Goal: Task Accomplishment & Management: Use online tool/utility

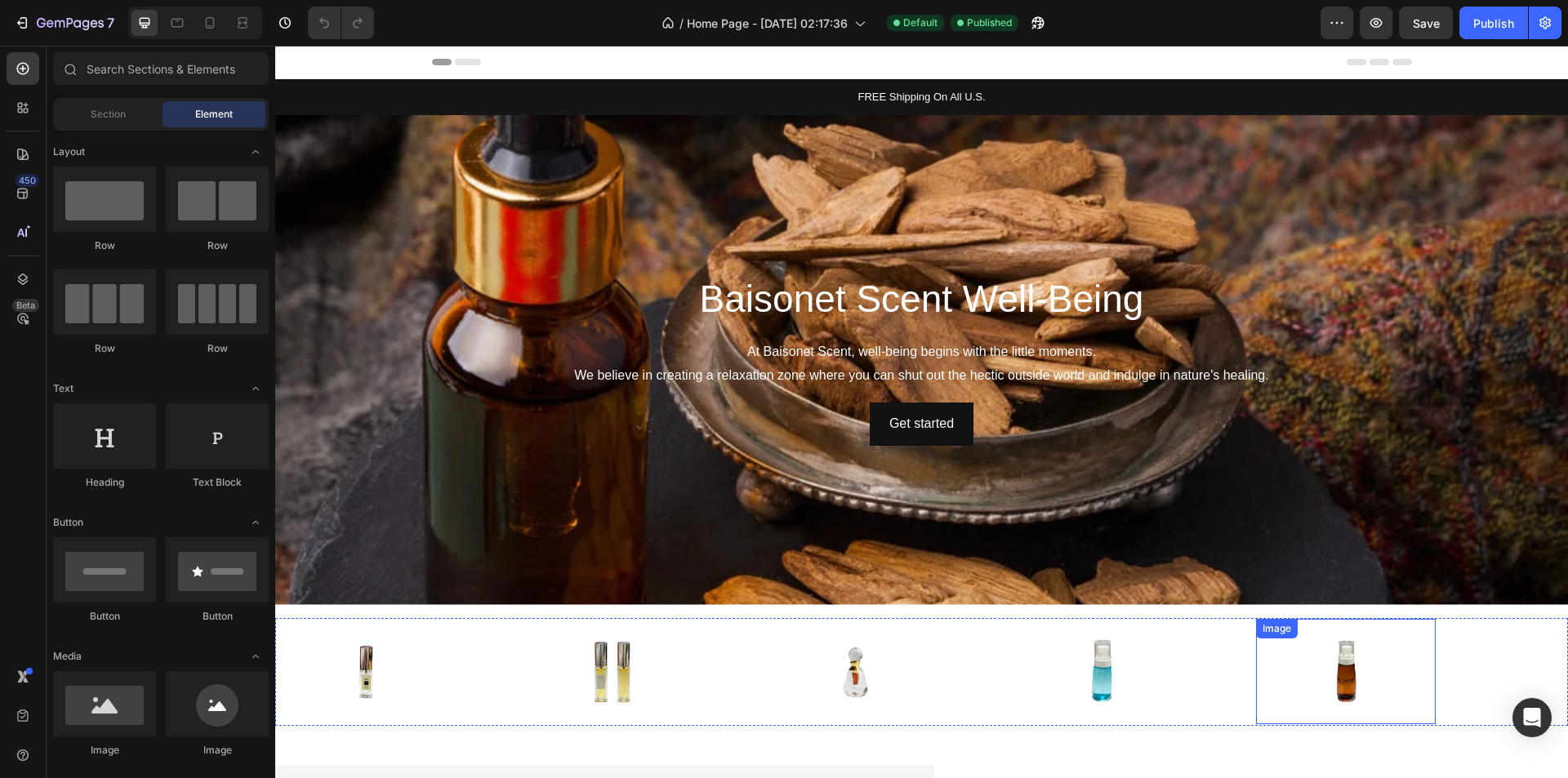
click at [1363, 668] on img at bounding box center [1346, 672] width 115 height 86
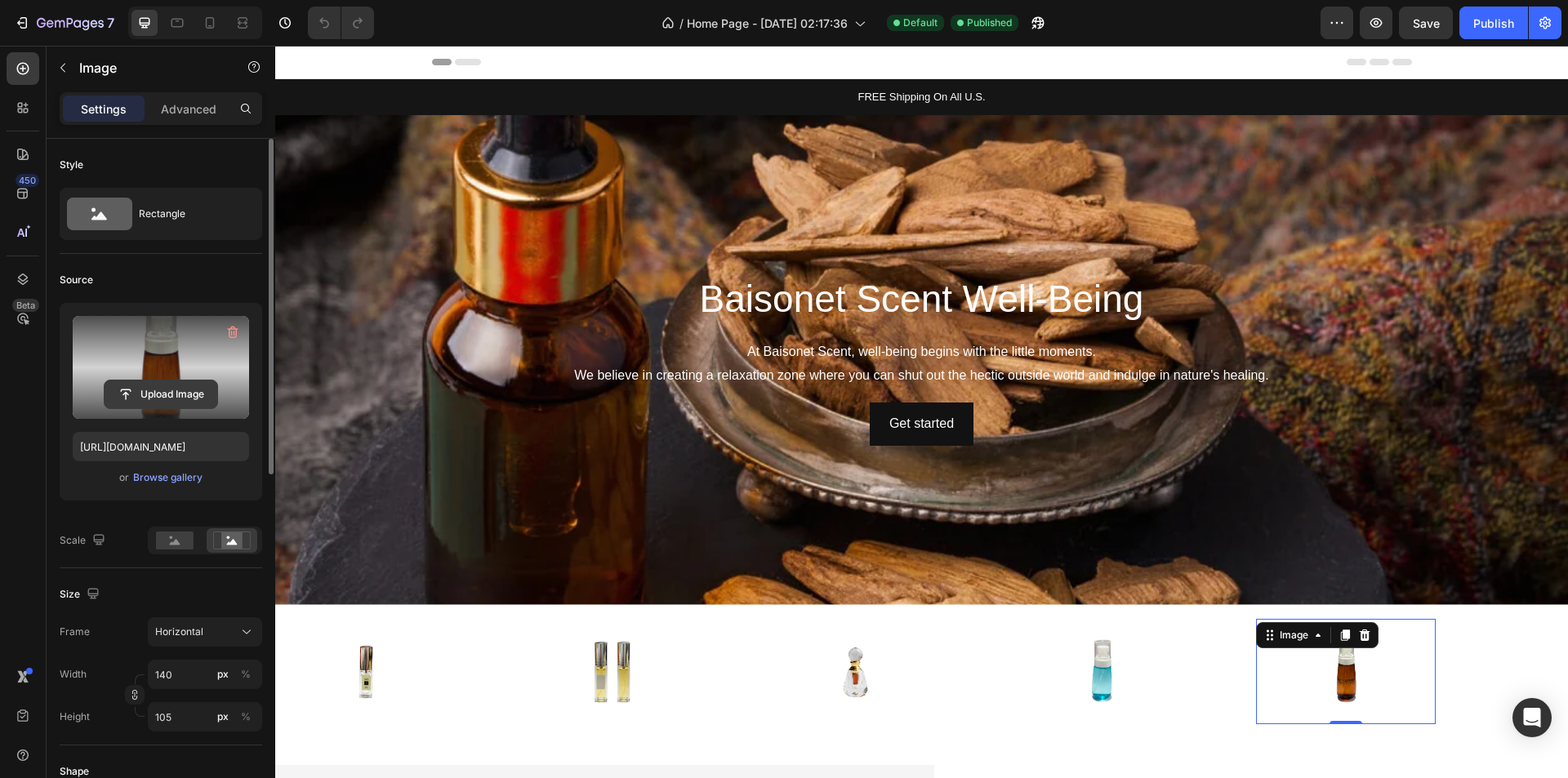
click at [138, 389] on input "file" at bounding box center [160, 394] width 113 height 28
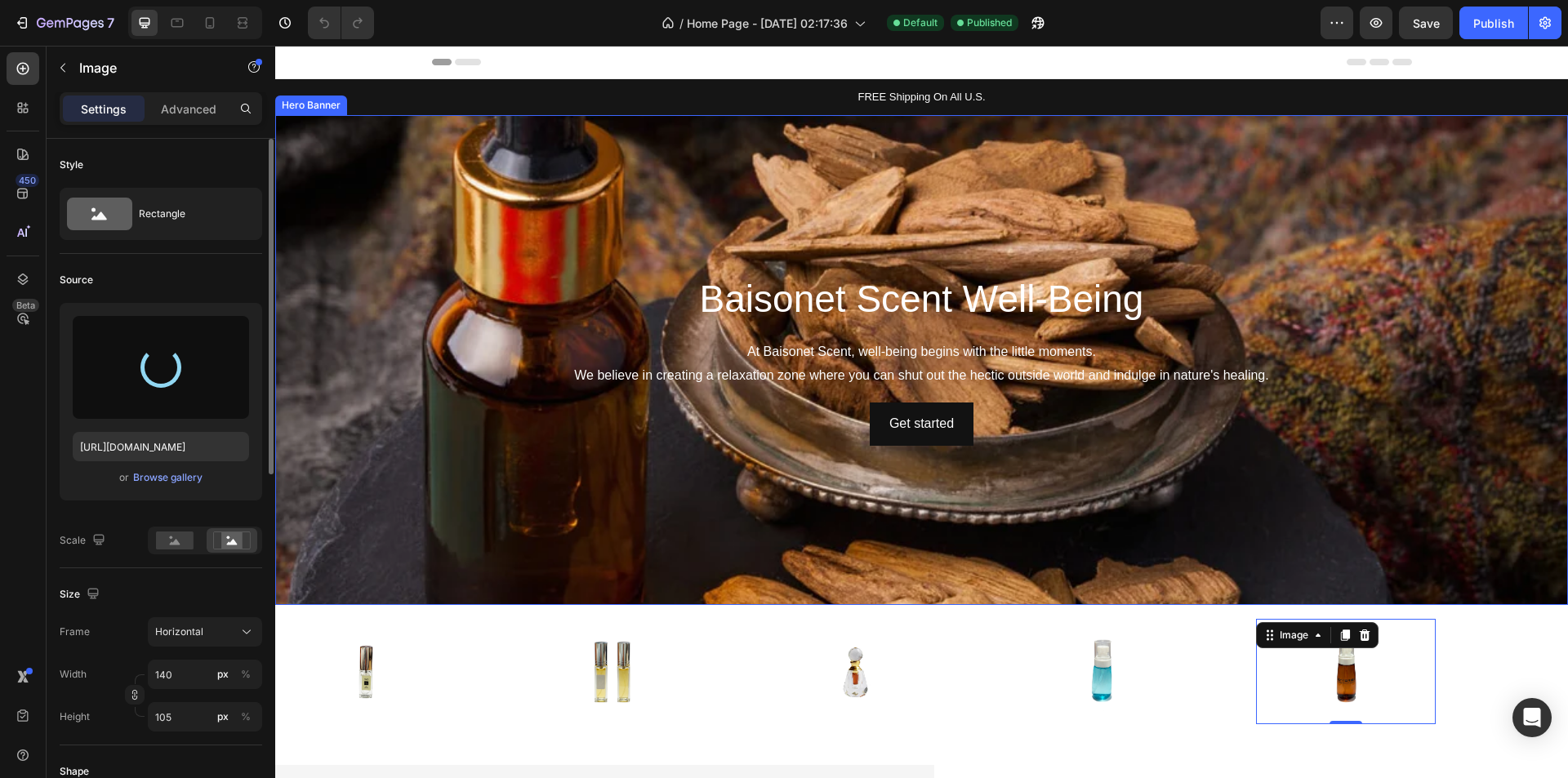
type input "[URL][DOMAIN_NAME]"
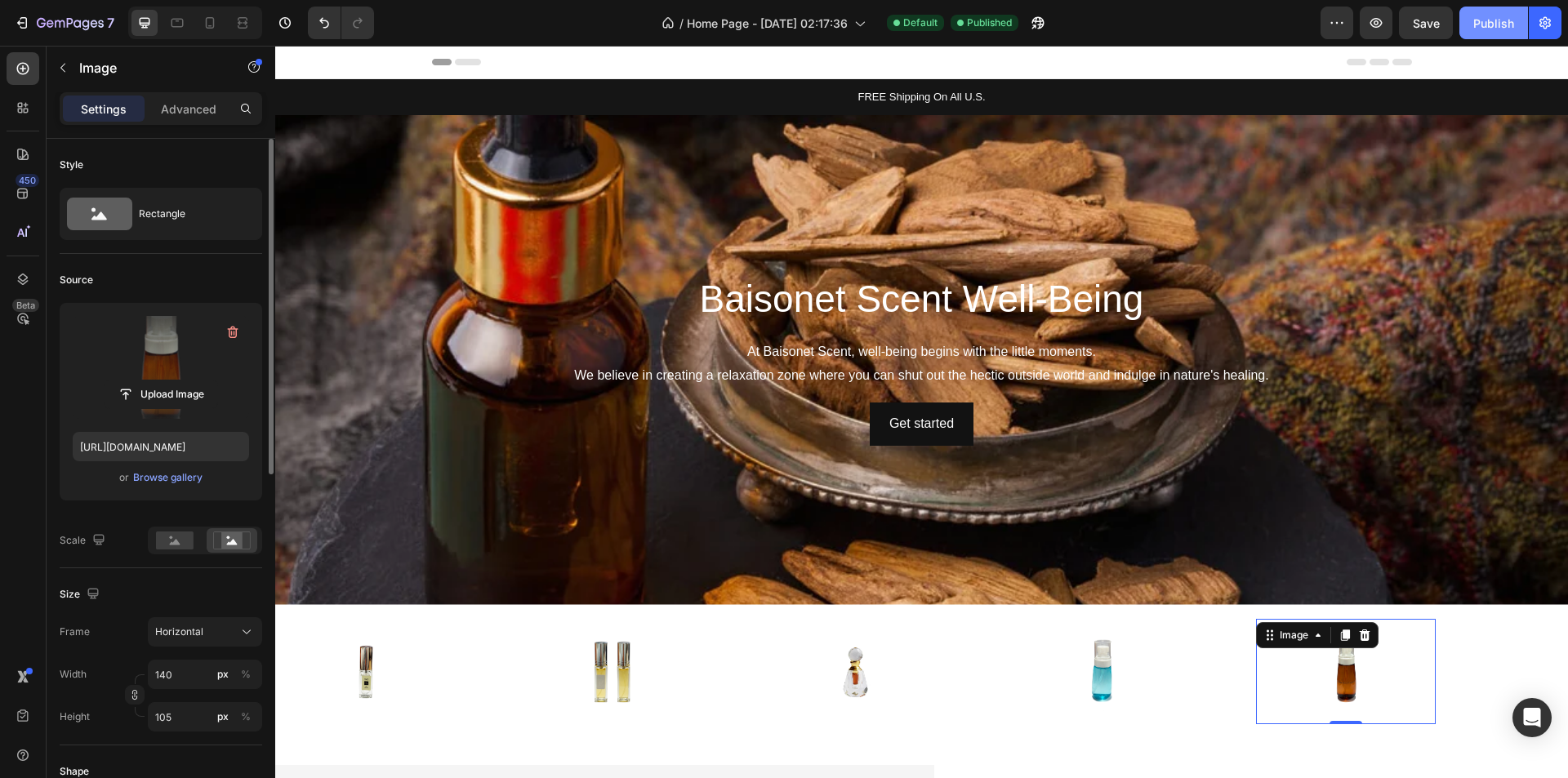
click at [1508, 27] on div "Publish" at bounding box center [1493, 23] width 41 height 17
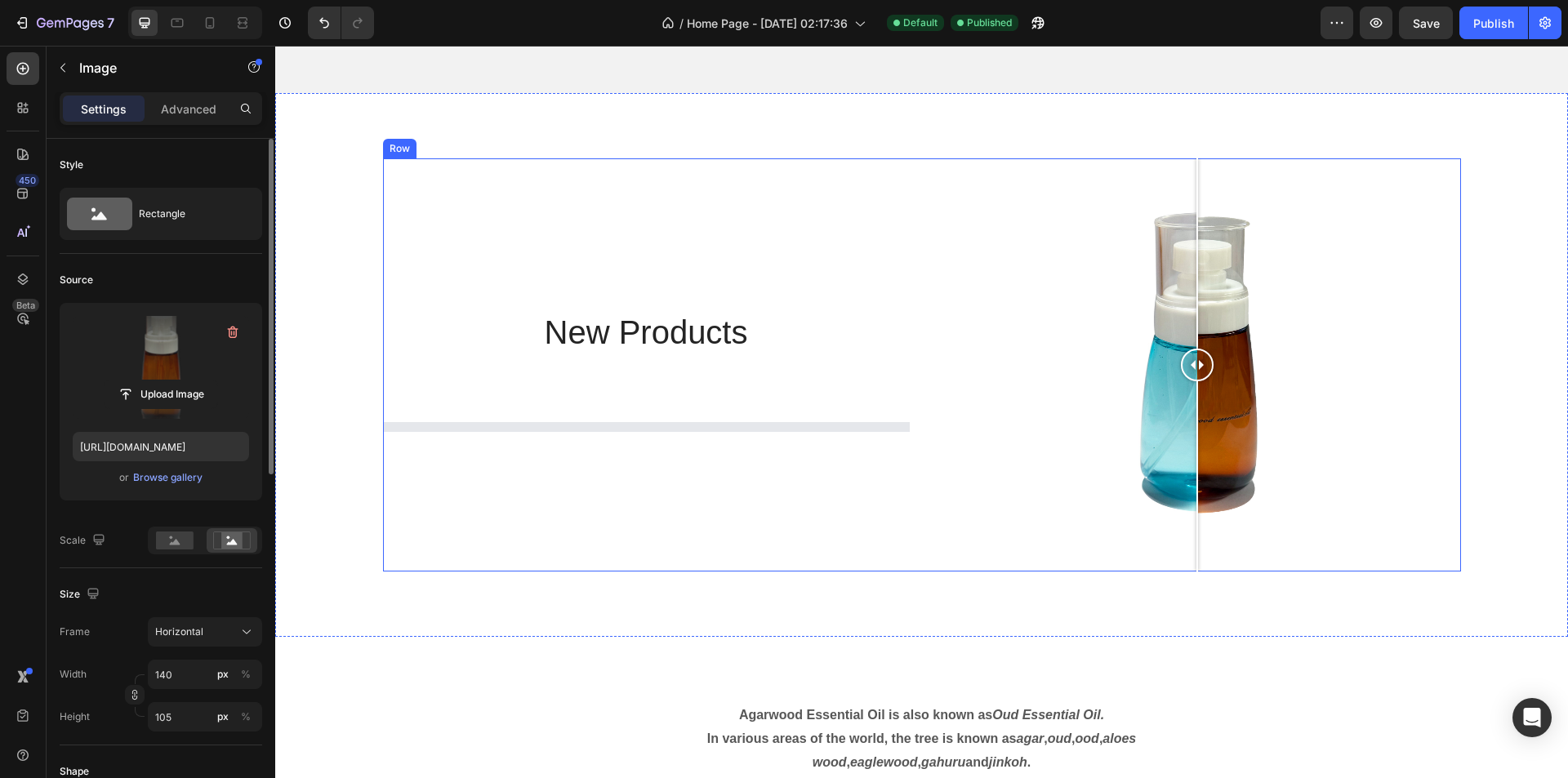
scroll to position [2940, 0]
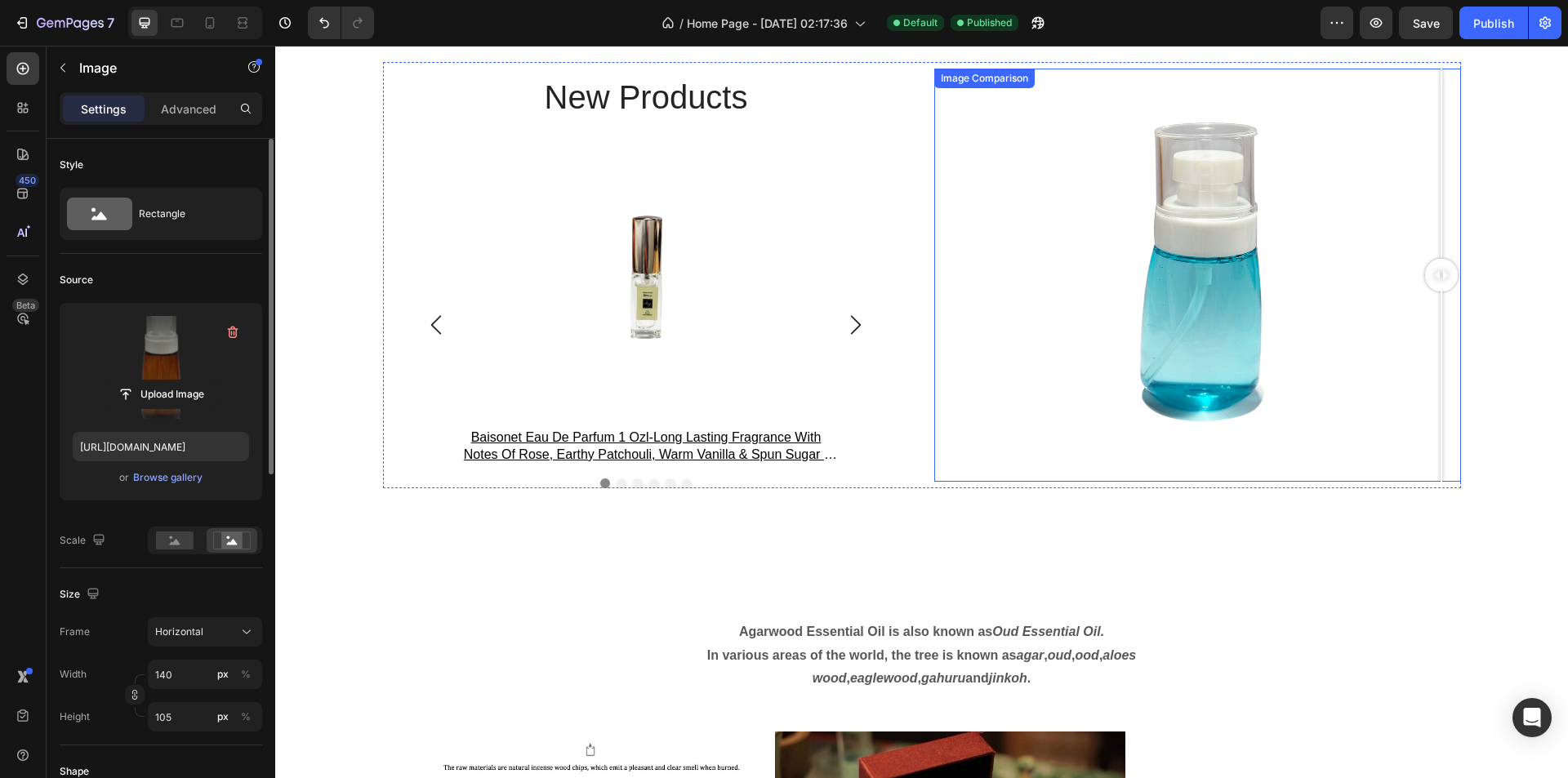
drag, startPoint x: 1177, startPoint y: 273, endPoint x: 953, endPoint y: 270, distance: 224.0
click at [1014, 273] on div at bounding box center [1197, 275] width 527 height 413
drag, startPoint x: 953, startPoint y: 270, endPoint x: 418, endPoint y: 352, distance: 541.2
click at [1382, 332] on div at bounding box center [1197, 275] width 527 height 413
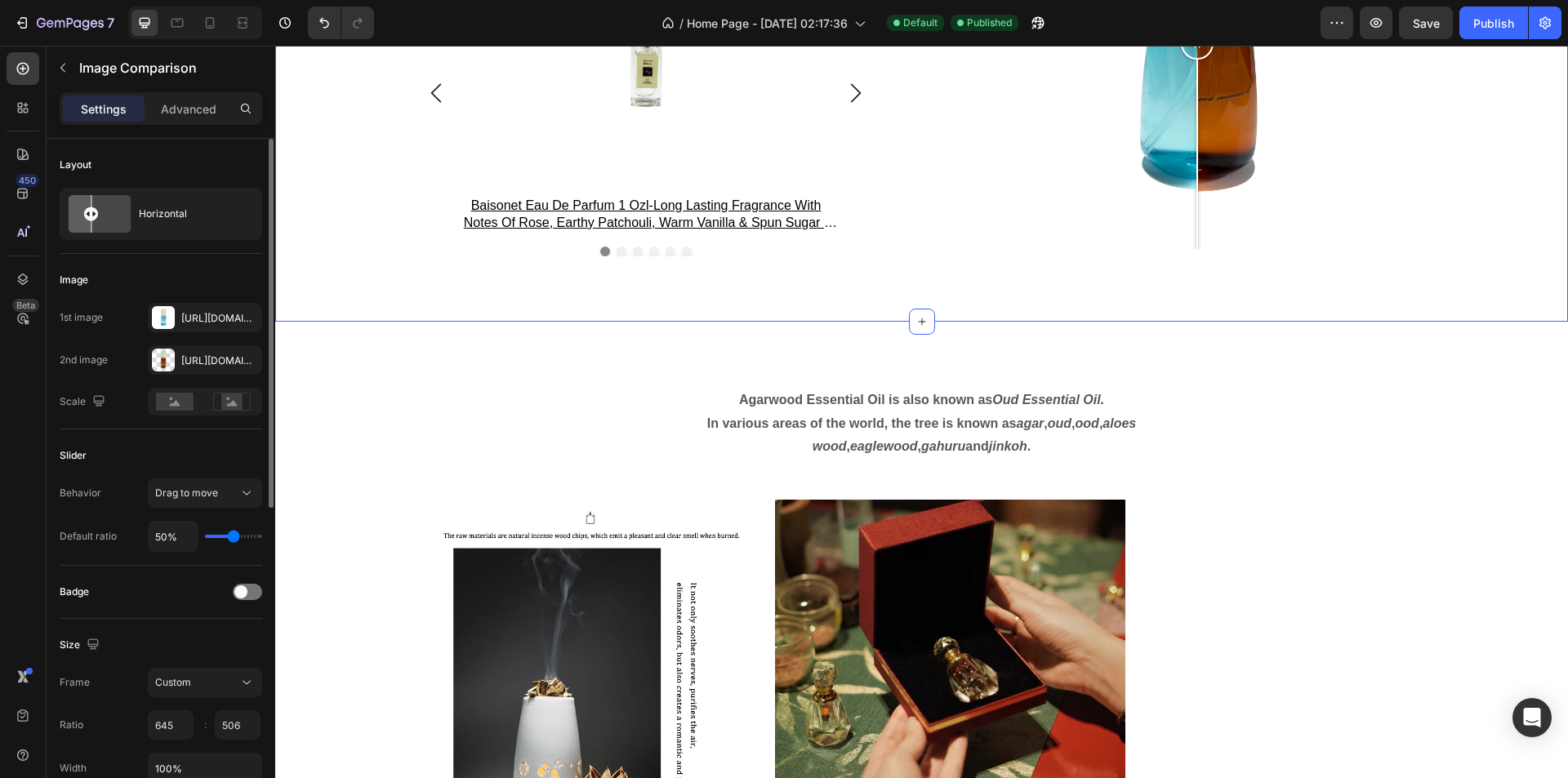
scroll to position [3022, 0]
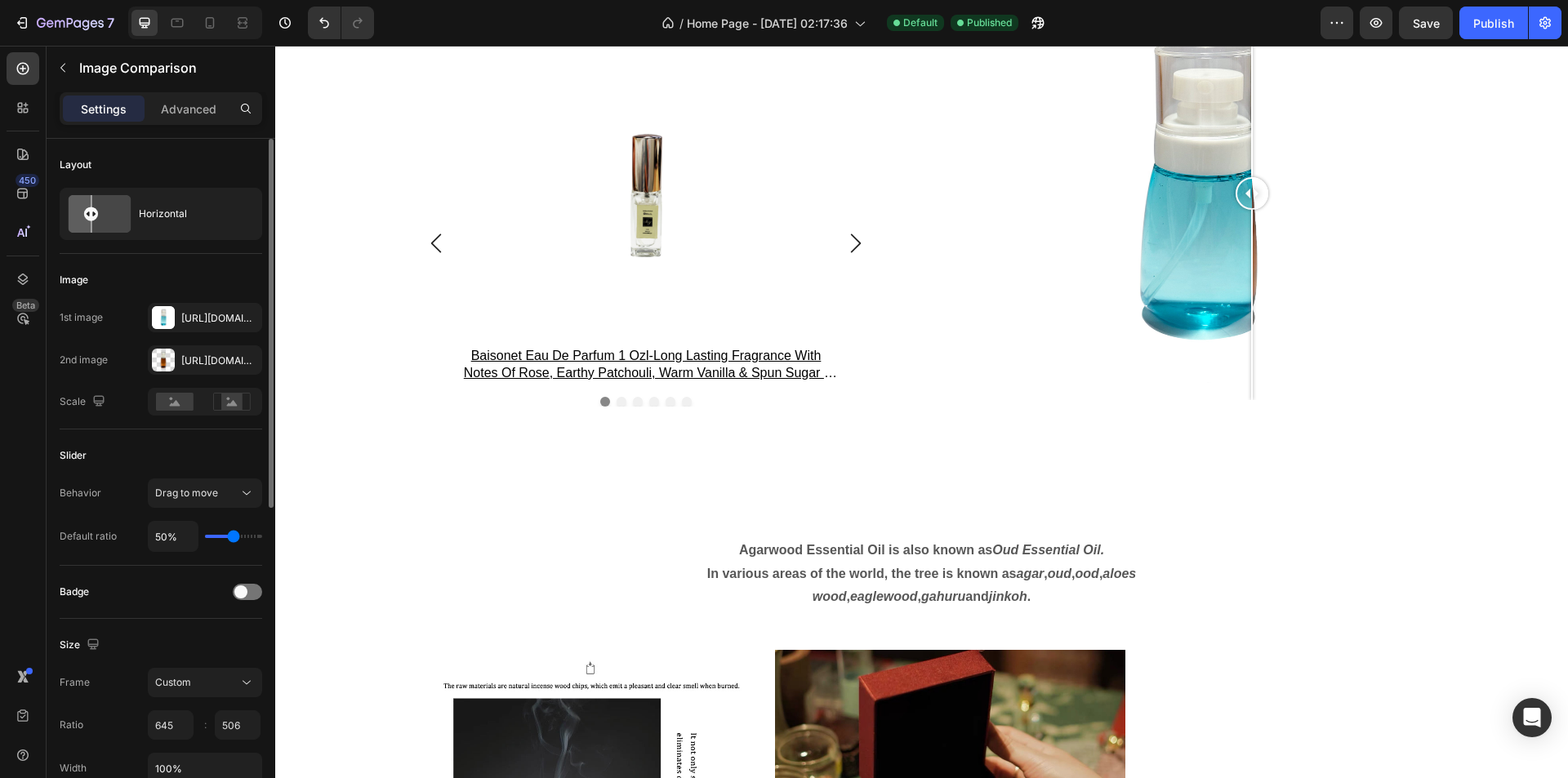
click at [1246, 213] on div at bounding box center [1197, 194] width 527 height 413
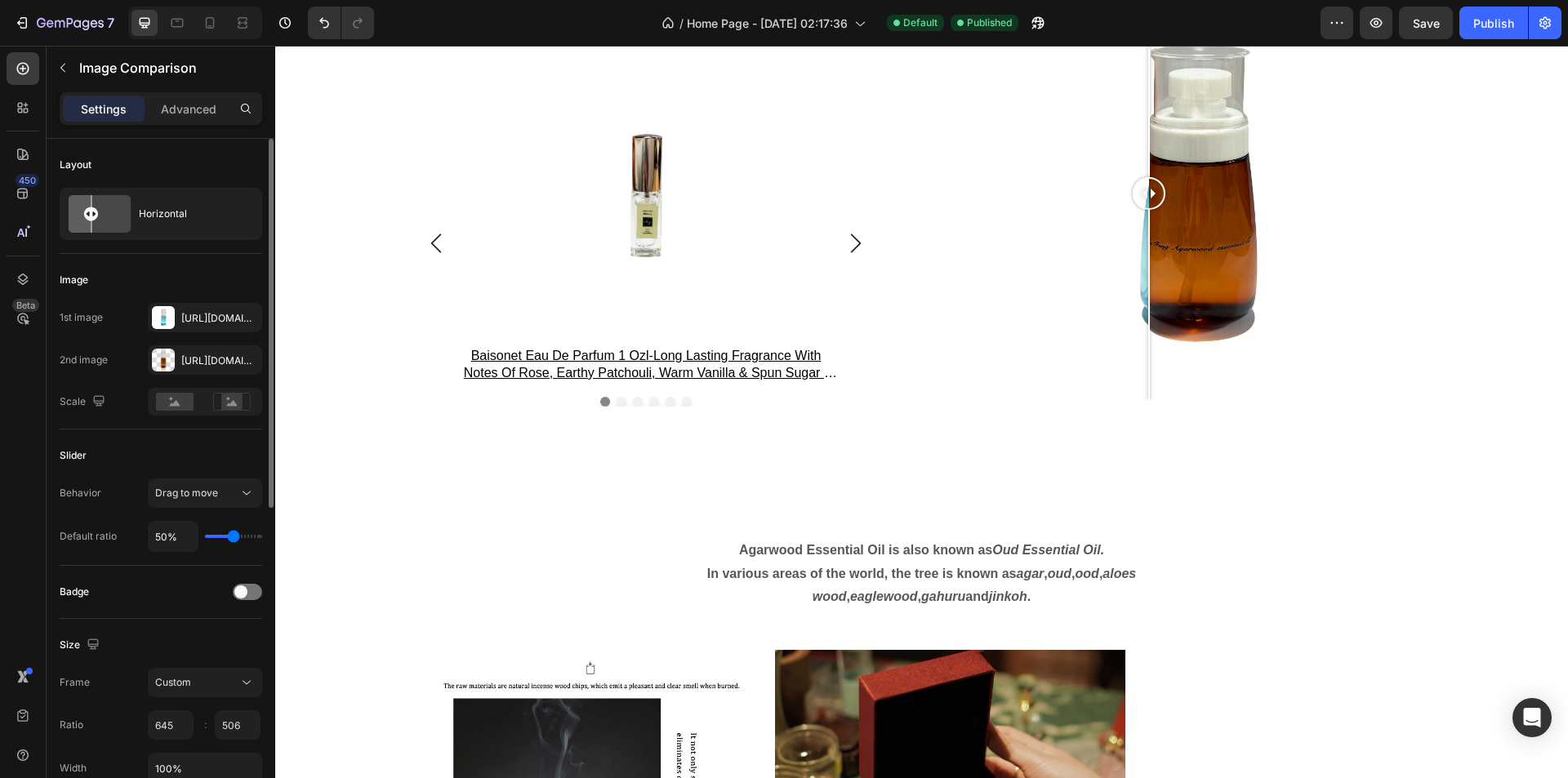
drag, startPoint x: 1229, startPoint y: 225, endPoint x: 1105, endPoint y: 271, distance: 132.3
click at [1133, 271] on div at bounding box center [1150, 194] width 32 height 413
click at [1149, 271] on div at bounding box center [1150, 305] width 2 height 190
click at [1225, 225] on div at bounding box center [1197, 194] width 527 height 413
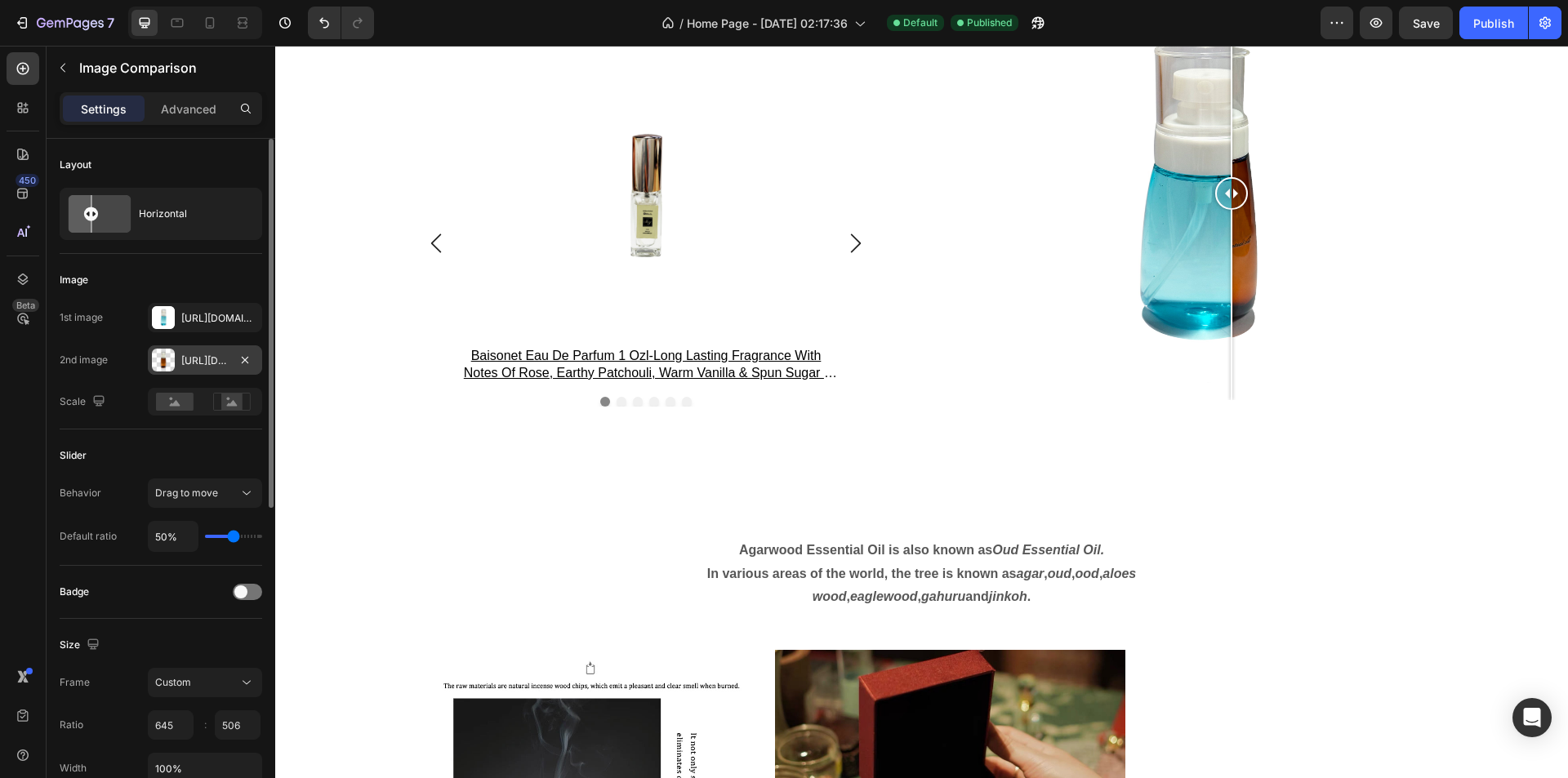
click at [157, 358] on div at bounding box center [163, 360] width 23 height 23
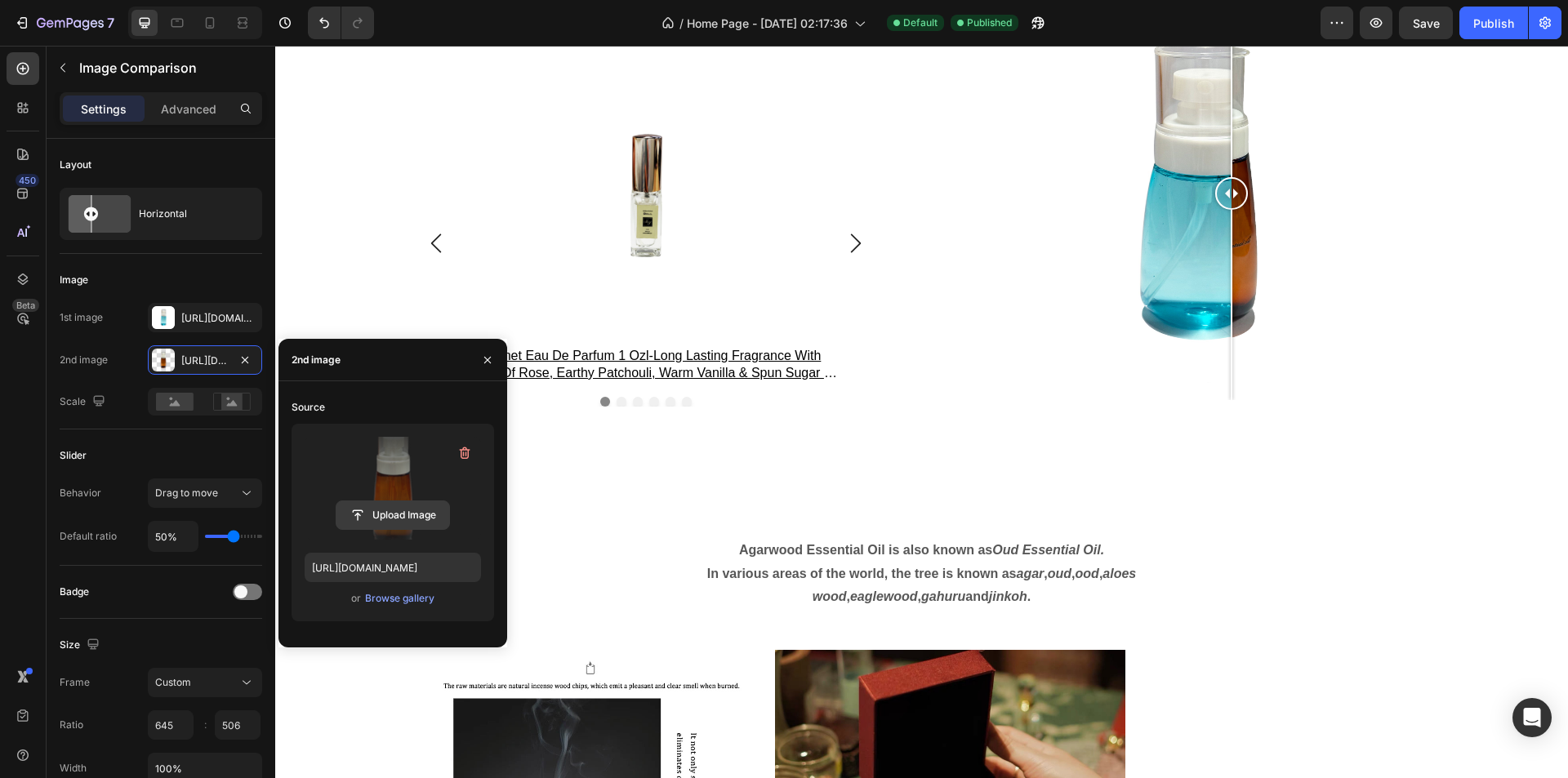
click at [419, 514] on input "file" at bounding box center [392, 515] width 113 height 28
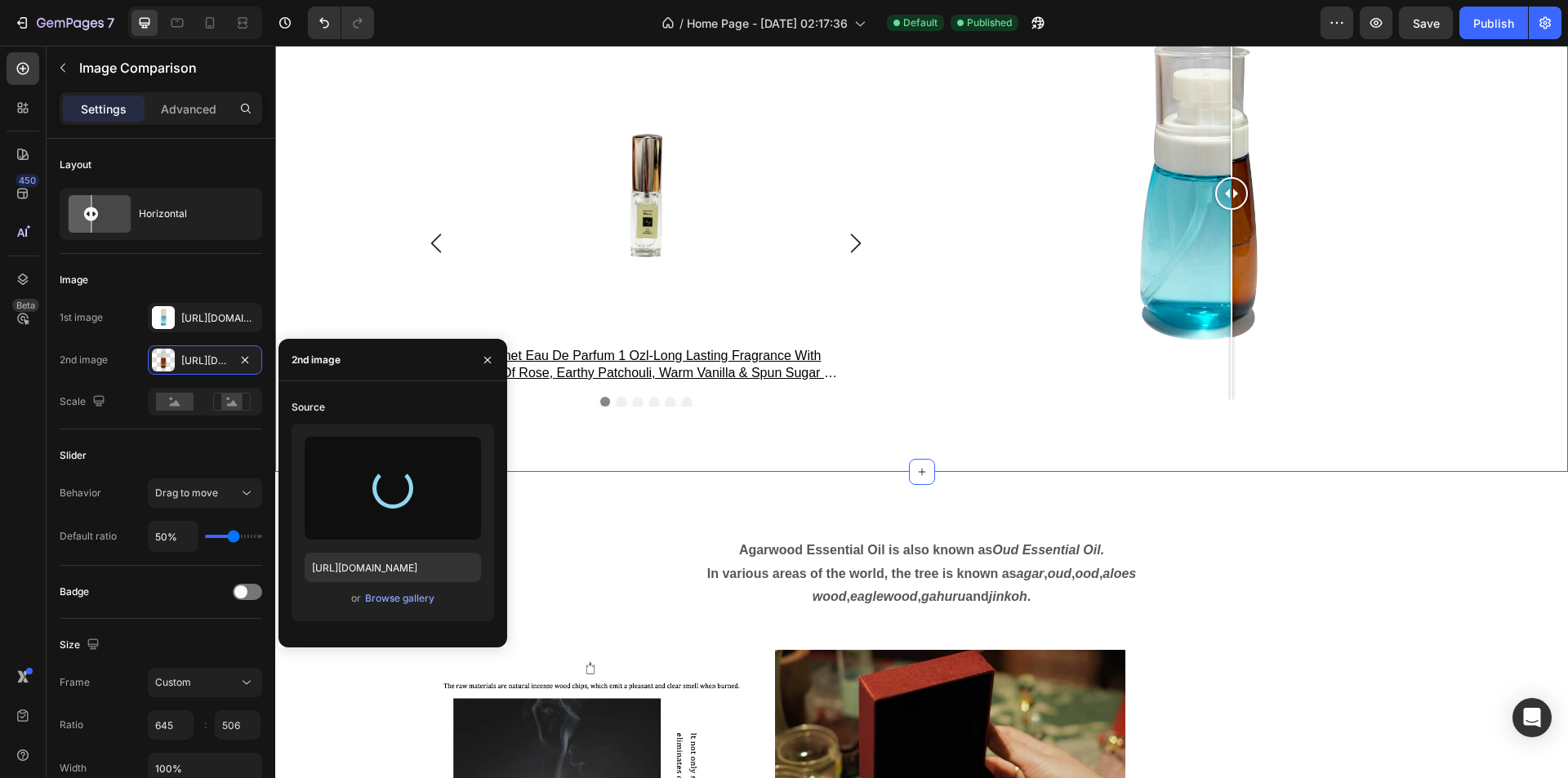
type input "https://cdn.shopify.com/s/files/1/0755/3604/0178/files/gempages_573335091313378…"
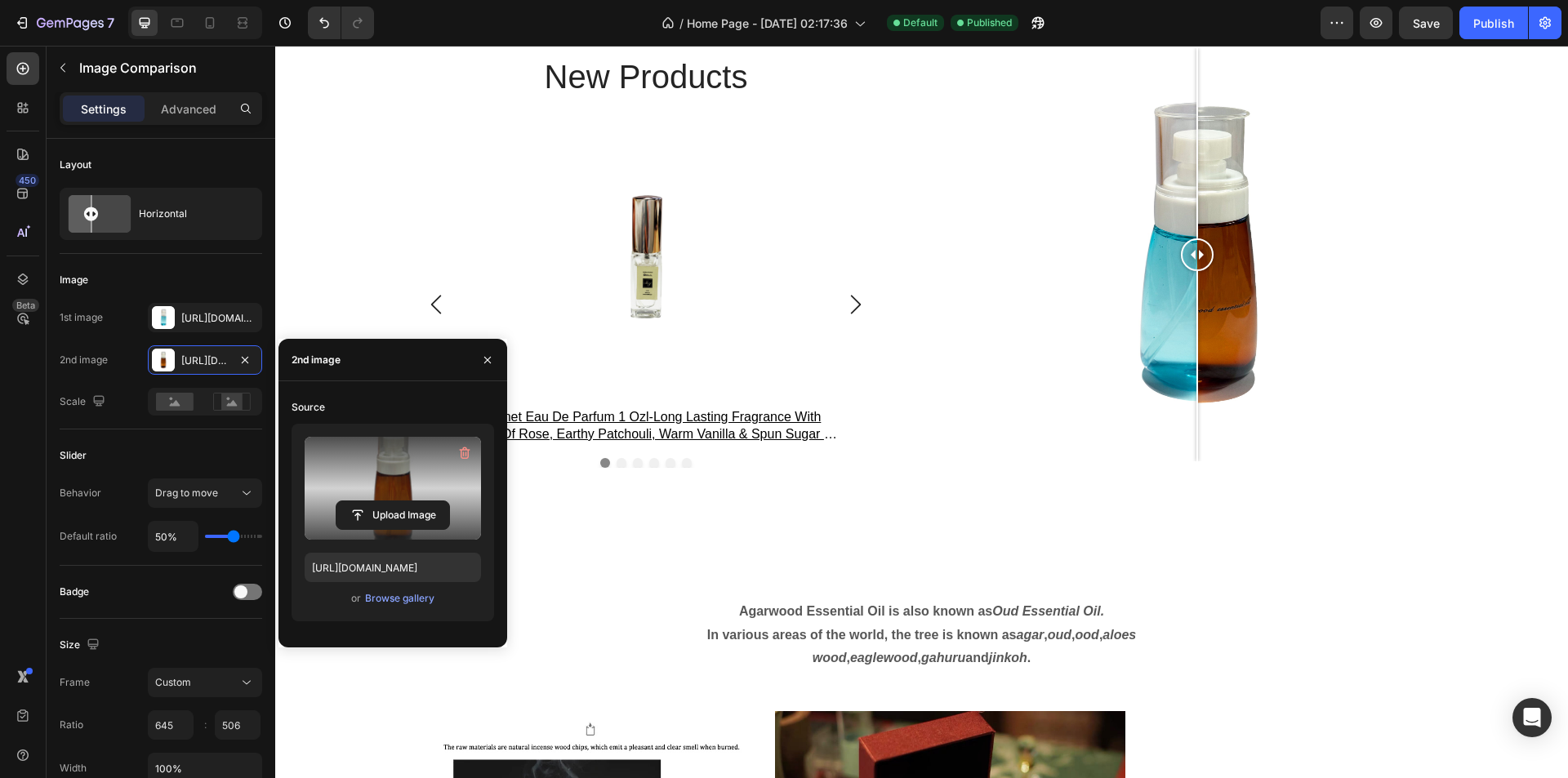
scroll to position [2696, 0]
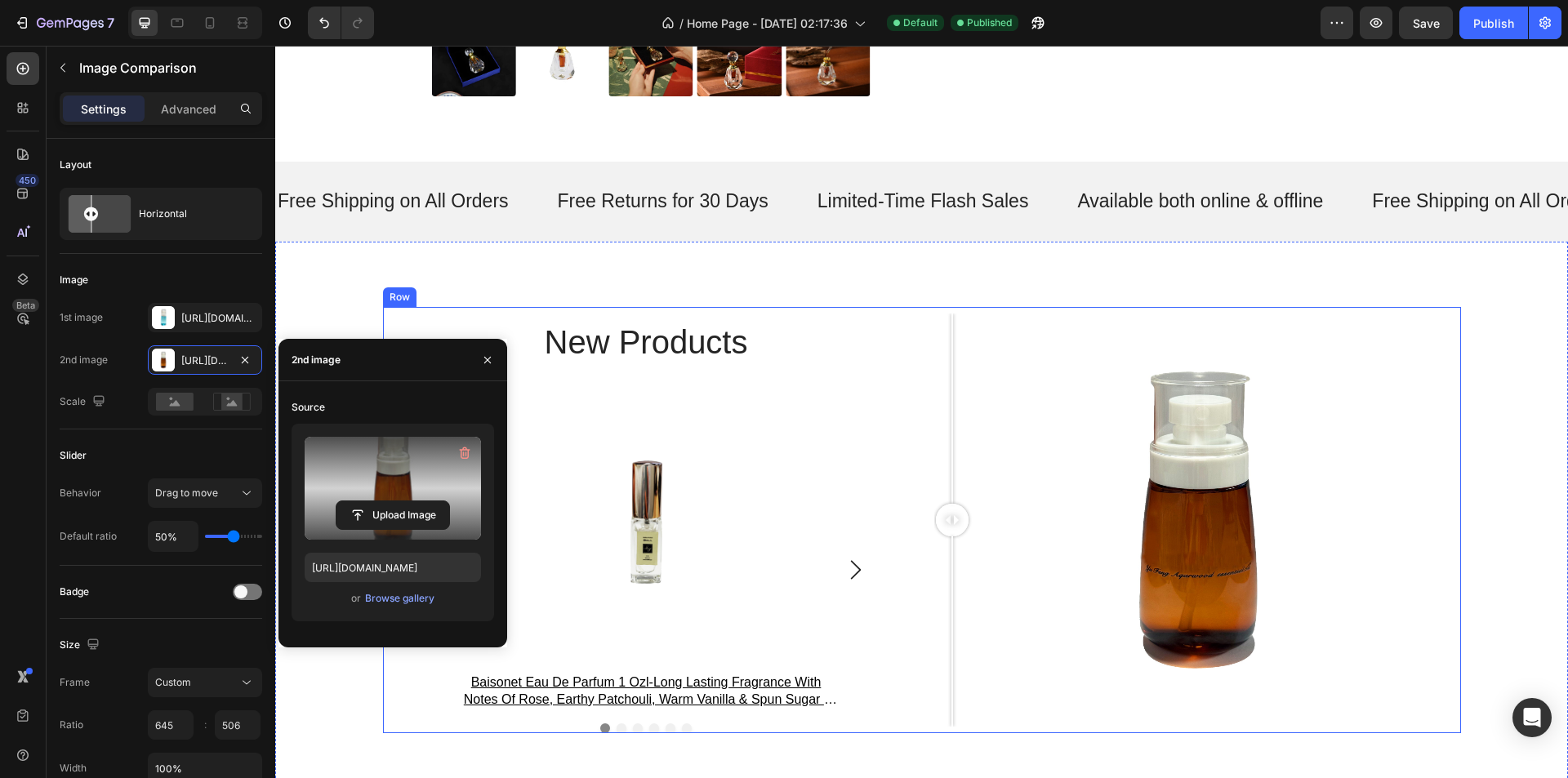
drag, startPoint x: 1186, startPoint y: 521, endPoint x: 891, endPoint y: 404, distance: 317.4
click at [893, 406] on div "new products Heading Product Images baisonet eau de parfum 1 ozl-long lasting f…" at bounding box center [922, 520] width 1078 height 426
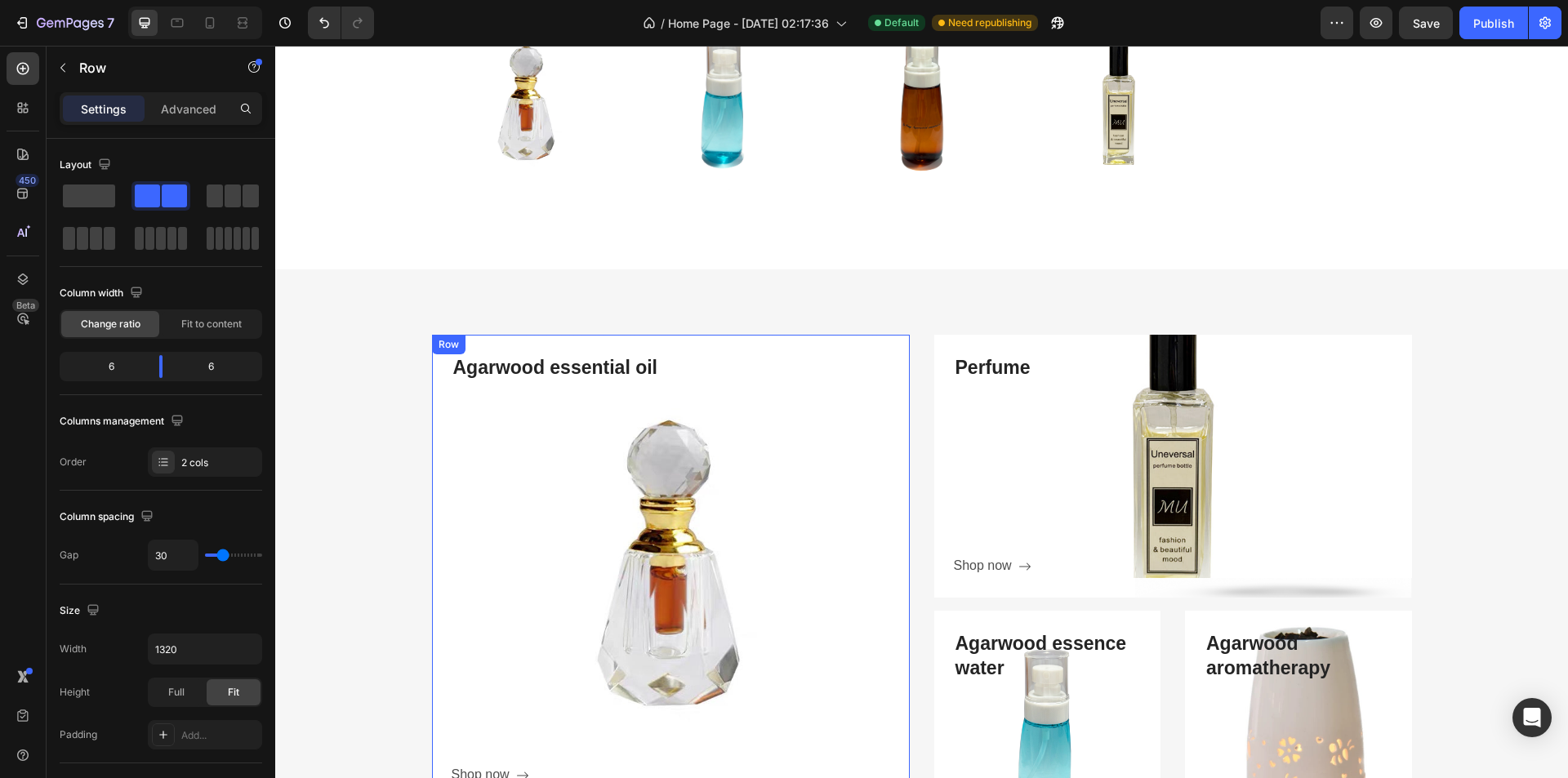
scroll to position [4492, 0]
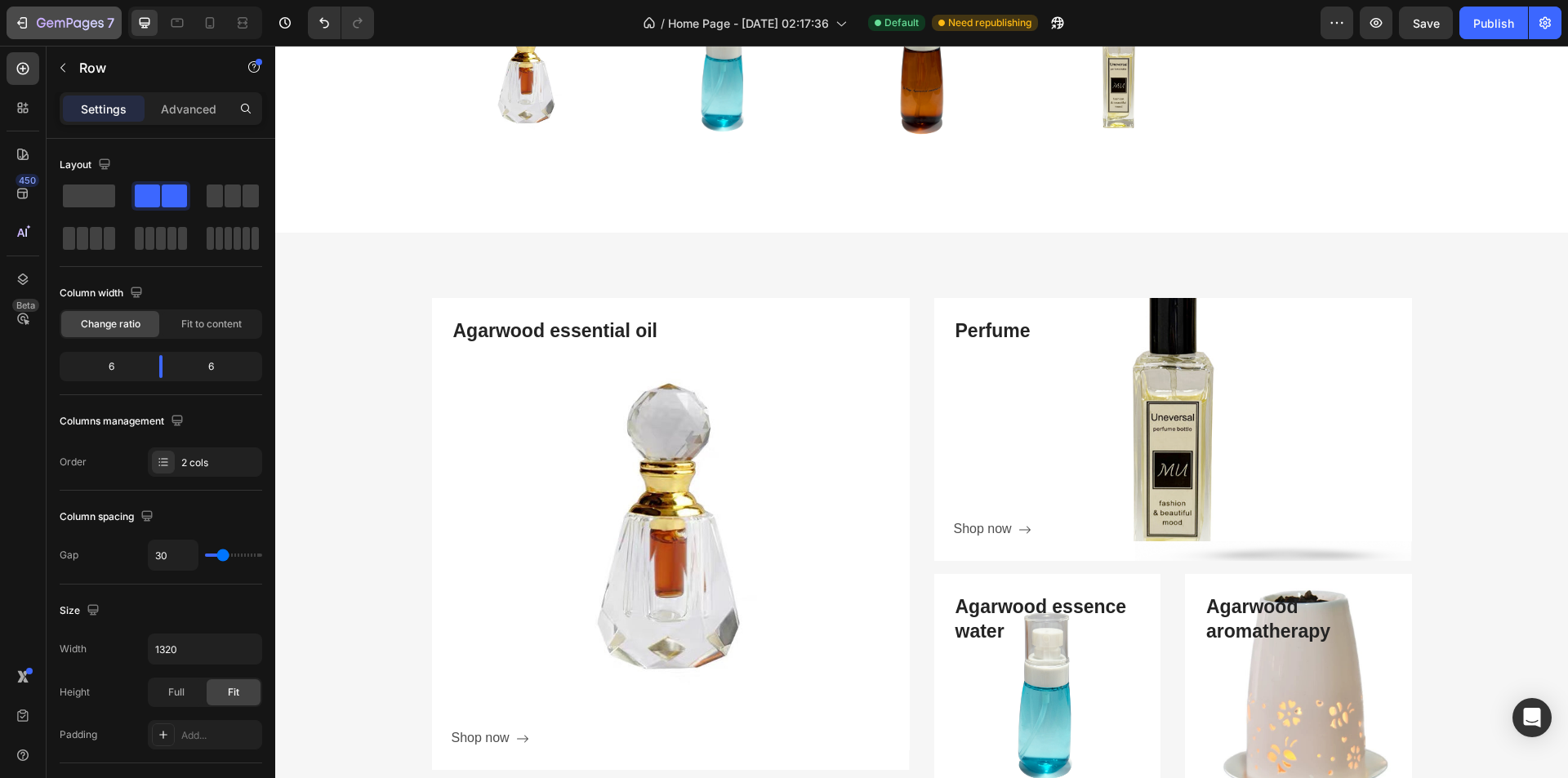
click at [79, 7] on button "7" at bounding box center [64, 23] width 115 height 32
